Goal: Transaction & Acquisition: Obtain resource

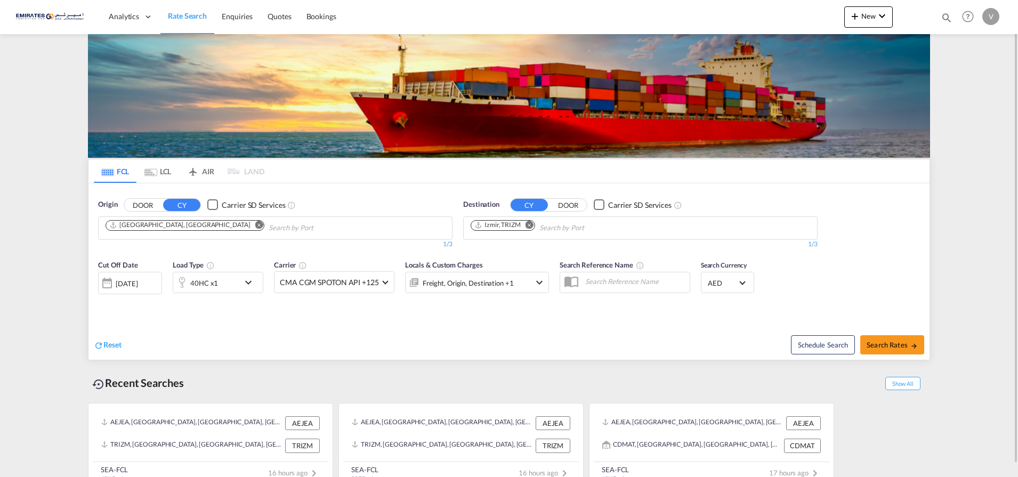
click at [530, 225] on md-icon "Remove" at bounding box center [530, 225] width 8 height 8
click at [495, 230] on body "Analytics Dashboard Rate Search Enquiries Quotes Bookings" at bounding box center [509, 238] width 1018 height 477
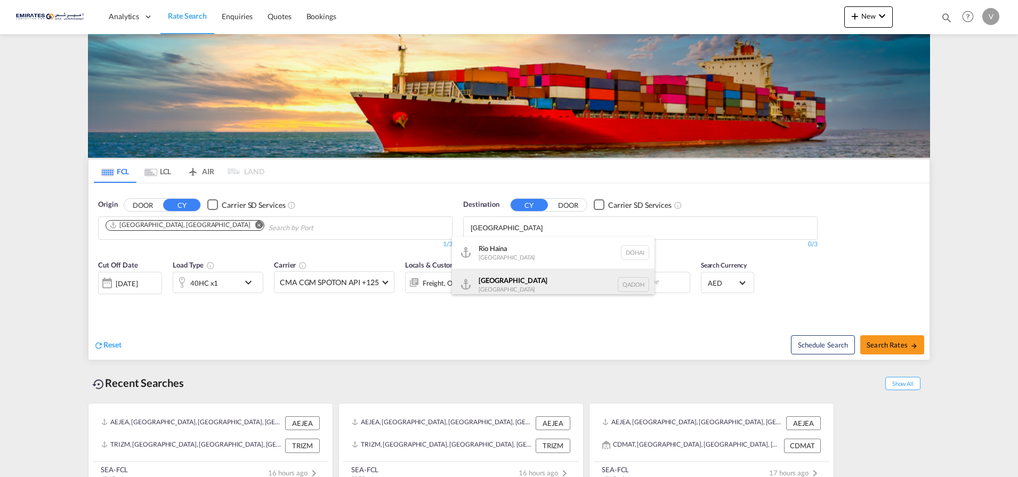
type input "[GEOGRAPHIC_DATA]"
click at [508, 278] on div "Doha [GEOGRAPHIC_DATA] [GEOGRAPHIC_DATA]" at bounding box center [553, 285] width 203 height 32
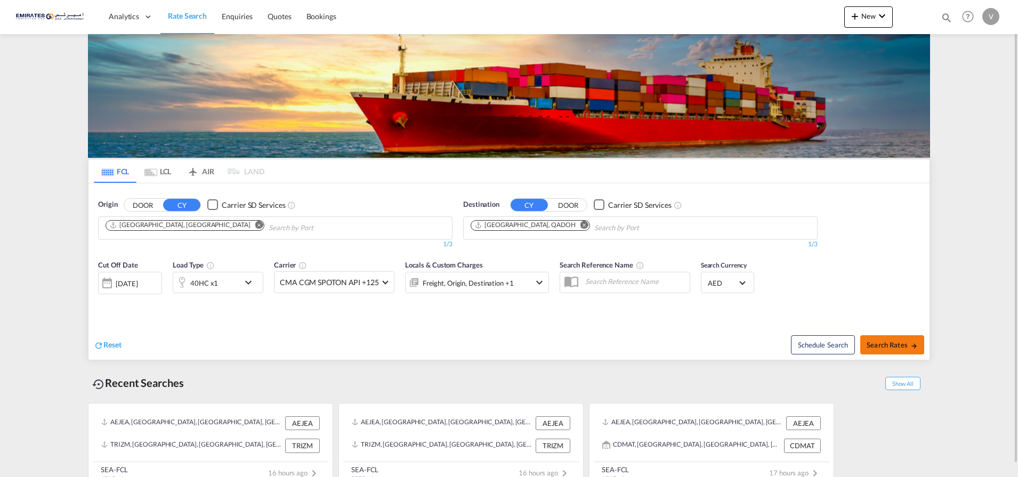
click at [899, 346] on span "Search Rates" at bounding box center [892, 345] width 51 height 9
type input "AEJEA to QADOH / [DATE]"
